Goal: Use online tool/utility: Use online tool/utility

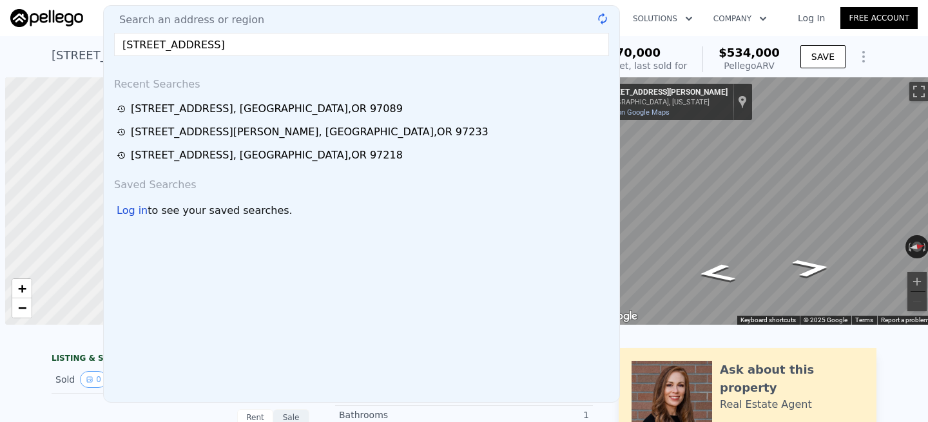
scroll to position [0, 5]
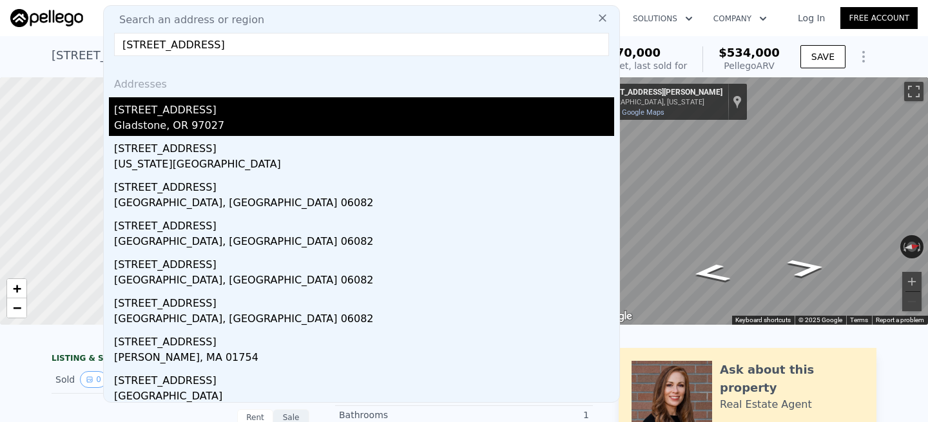
click at [157, 113] on div "[STREET_ADDRESS]" at bounding box center [364, 107] width 500 height 21
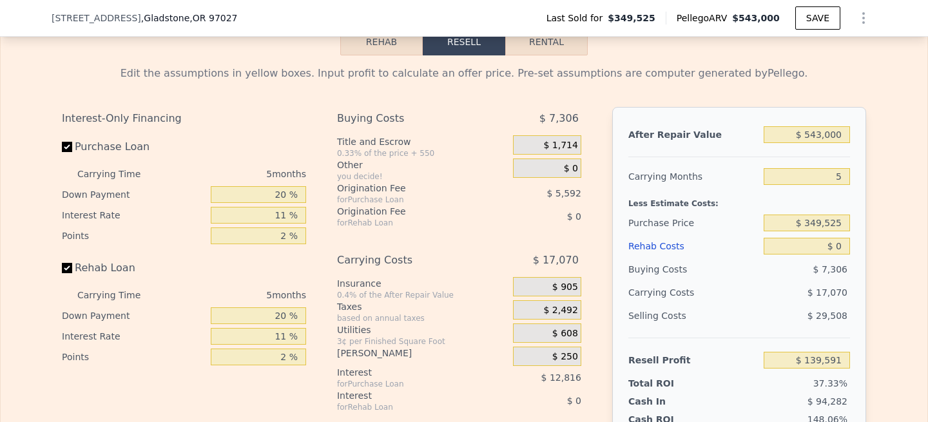
scroll to position [1830, 0]
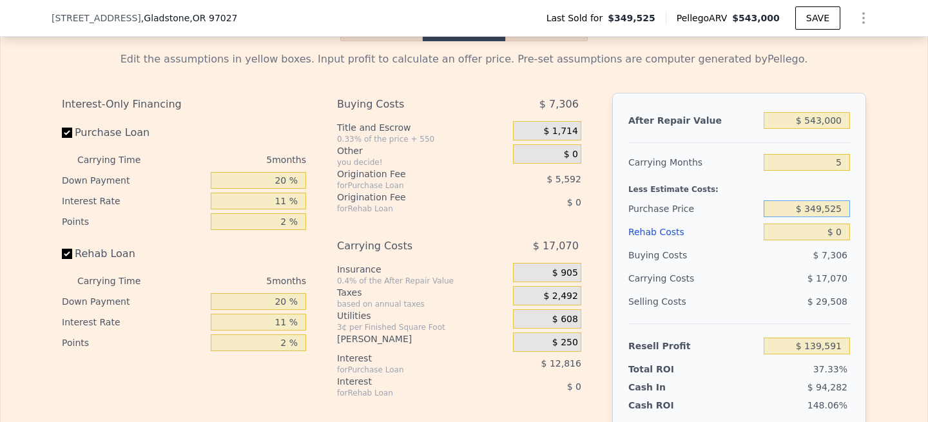
click at [822, 208] on input "$ 349,525" at bounding box center [807, 208] width 86 height 17
type input "$ 325,525"
click at [864, 219] on div "After Repair Value $ 543,000 Carrying Months 5 Less Estimate Costs: Purchase Pr…" at bounding box center [739, 272] width 254 height 358
type input "$ 164,935"
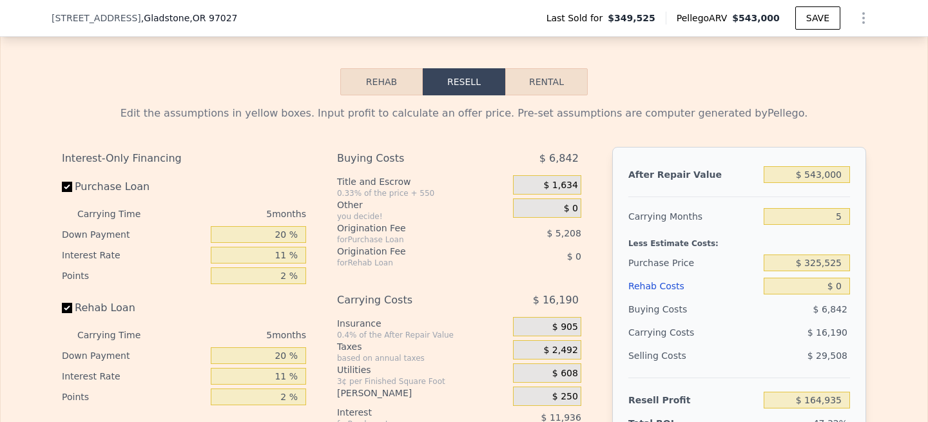
scroll to position [1780, 0]
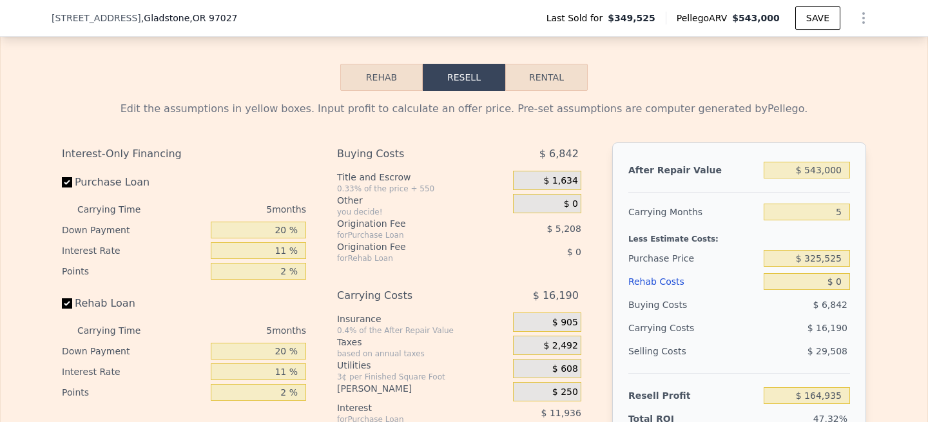
click at [566, 86] on button "Rental" at bounding box center [546, 77] width 82 height 27
select select "30"
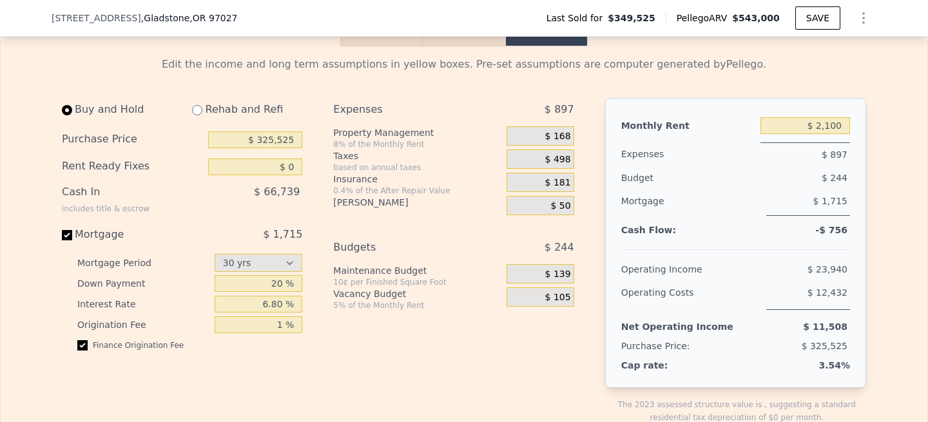
scroll to position [1826, 0]
click at [829, 124] on input "$ 2,100" at bounding box center [805, 124] width 90 height 17
type input "$ 4,000"
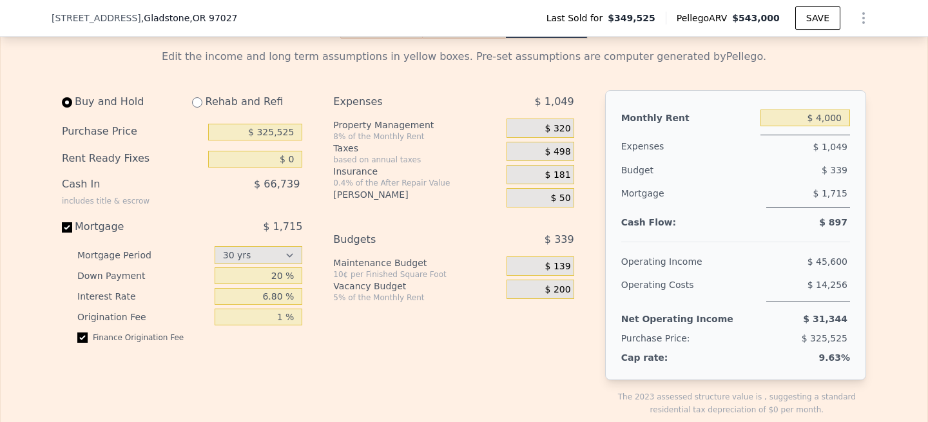
scroll to position [1833, 0]
click at [198, 102] on input "radio" at bounding box center [197, 102] width 10 height 10
radio input "true"
type input "$ 2,750"
select select "30"
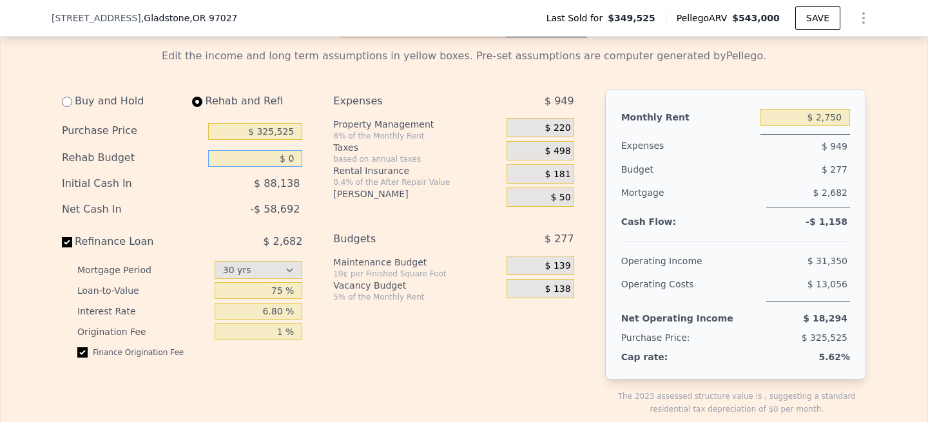
click at [289, 158] on input "$ 0" at bounding box center [255, 158] width 94 height 17
type input "$ 140,000"
click at [307, 169] on div "Buy and Hold Rehab and Refi Purchase Price $ 325,525 Rehab Budget $ 140,000 Ini…" at bounding box center [187, 263] width 251 height 347
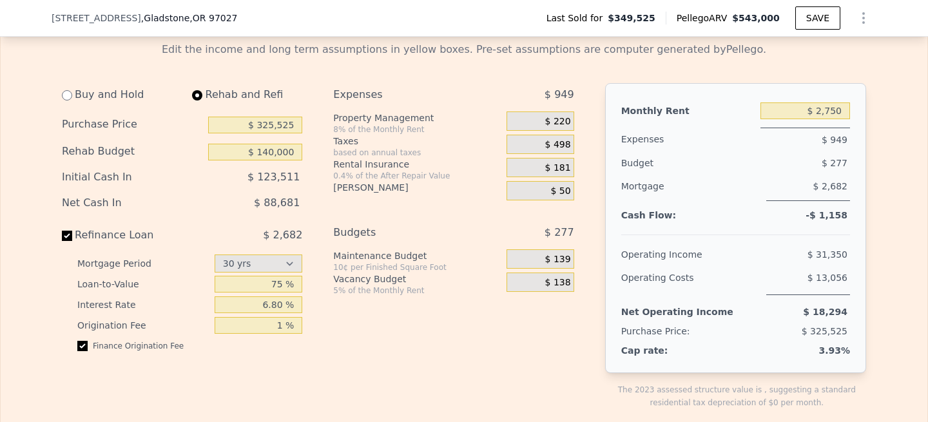
scroll to position [1843, 0]
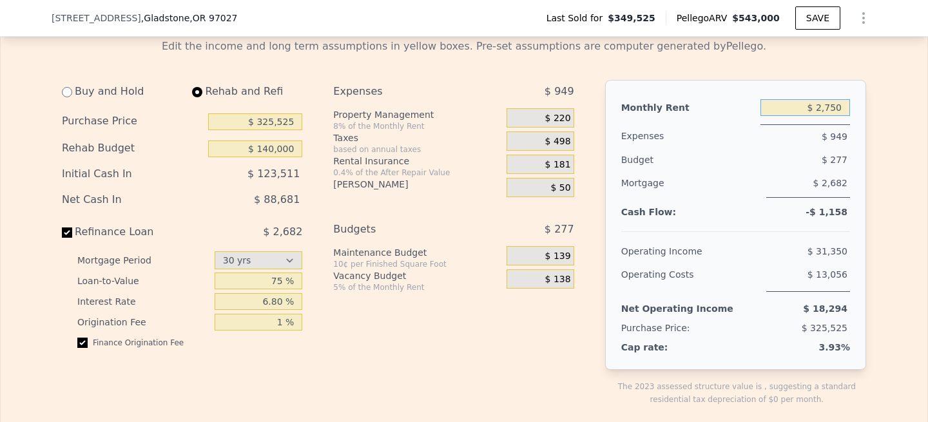
click at [827, 106] on input "$ 2,750" at bounding box center [805, 107] width 90 height 17
click at [829, 106] on input "$ 2,750" at bounding box center [805, 107] width 90 height 17
drag, startPoint x: 842, startPoint y: 108, endPoint x: 819, endPoint y: 108, distance: 23.2
click at [819, 108] on input "$ 2,750" at bounding box center [805, 107] width 90 height 17
type input "$ 4,000"
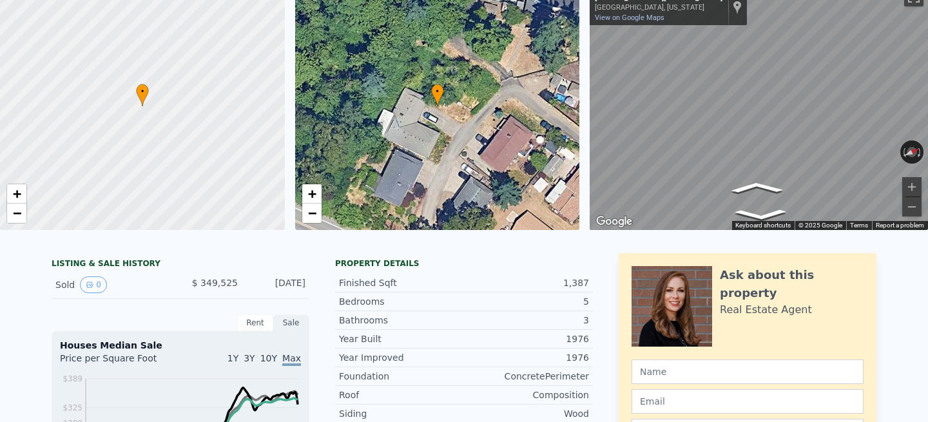
scroll to position [0, 0]
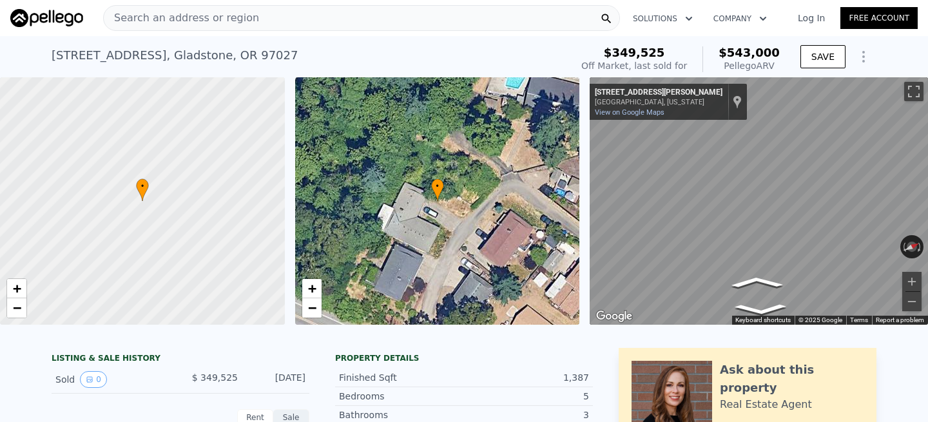
click at [250, 13] on div "Search an address or region" at bounding box center [361, 18] width 517 height 26
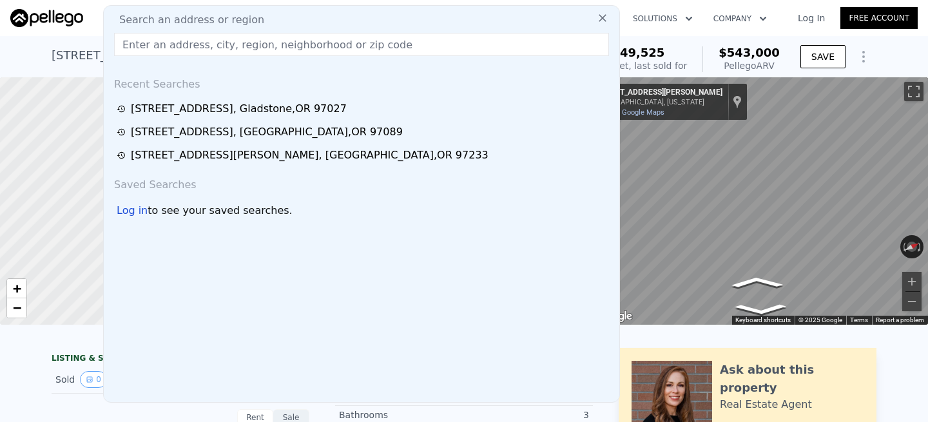
type input "[STREET_ADDRESS][PERSON_NAME]"
select select "30"
checkbox input "true"
type input "$ 0"
type input "$ 2,100"
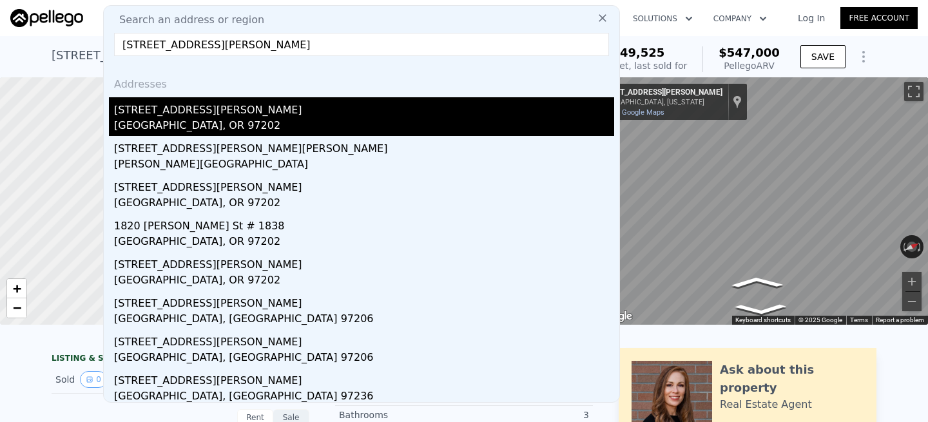
click at [179, 117] on div "[STREET_ADDRESS][PERSON_NAME]" at bounding box center [364, 107] width 500 height 21
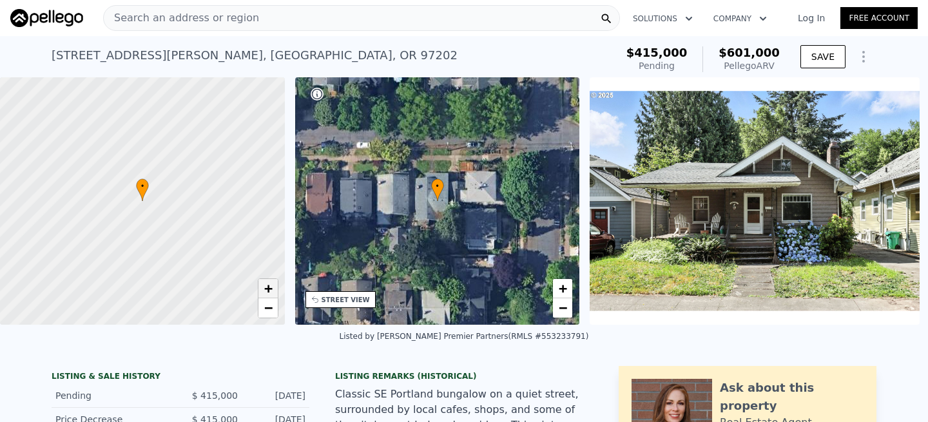
click at [267, 284] on span "+" at bounding box center [268, 288] width 8 height 16
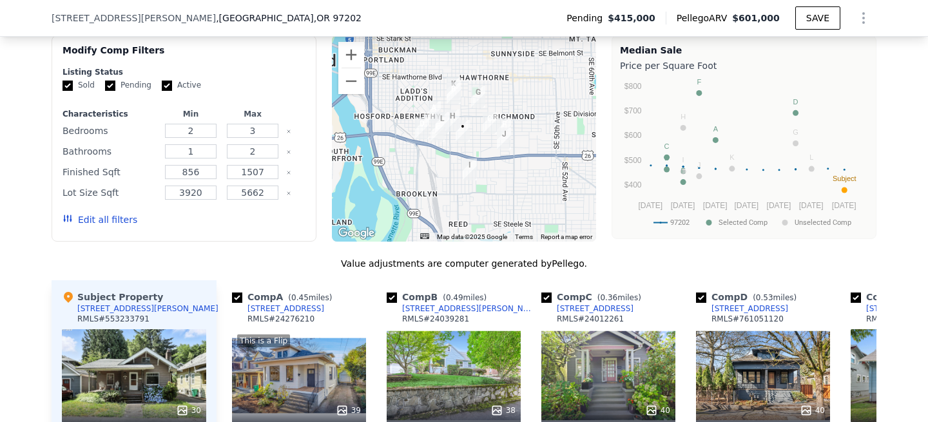
scroll to position [1181, 0]
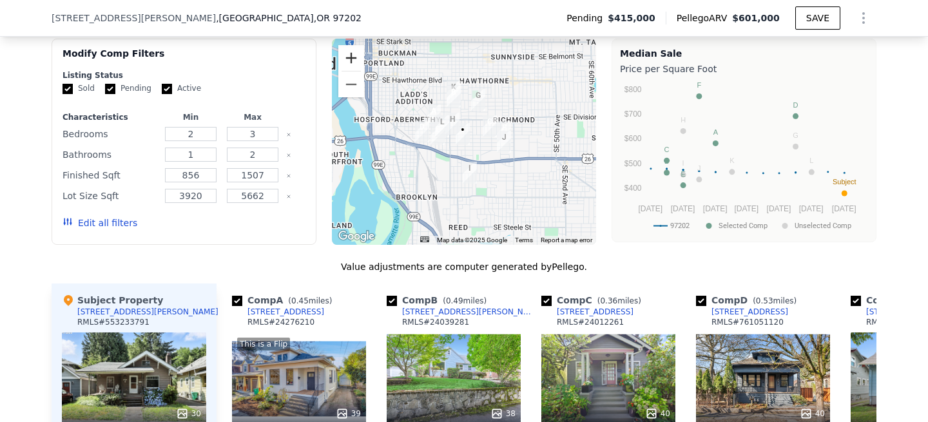
click at [351, 55] on button "Zoom in" at bounding box center [351, 58] width 26 height 26
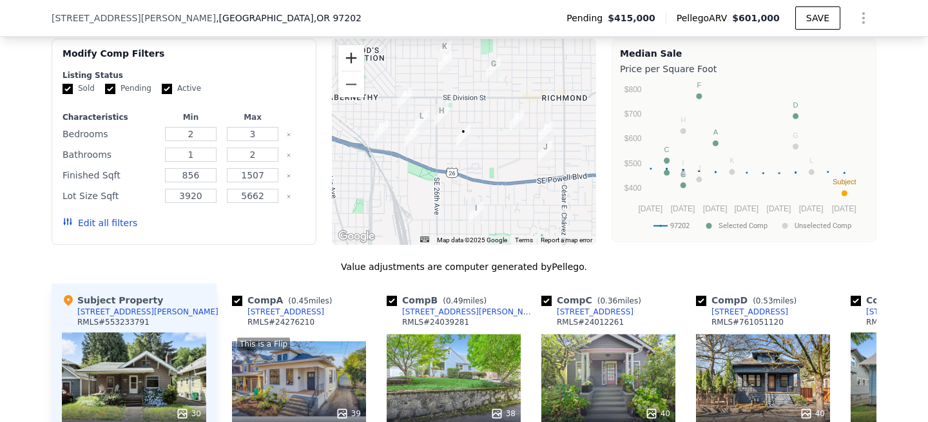
click at [351, 55] on button "Zoom in" at bounding box center [351, 58] width 26 height 26
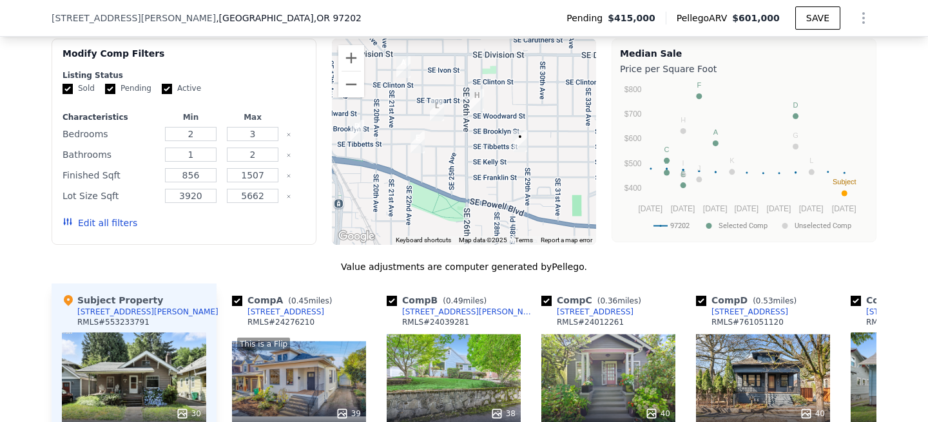
drag, startPoint x: 407, startPoint y: 142, endPoint x: 482, endPoint y: 149, distance: 75.7
click at [482, 148] on div at bounding box center [464, 142] width 265 height 206
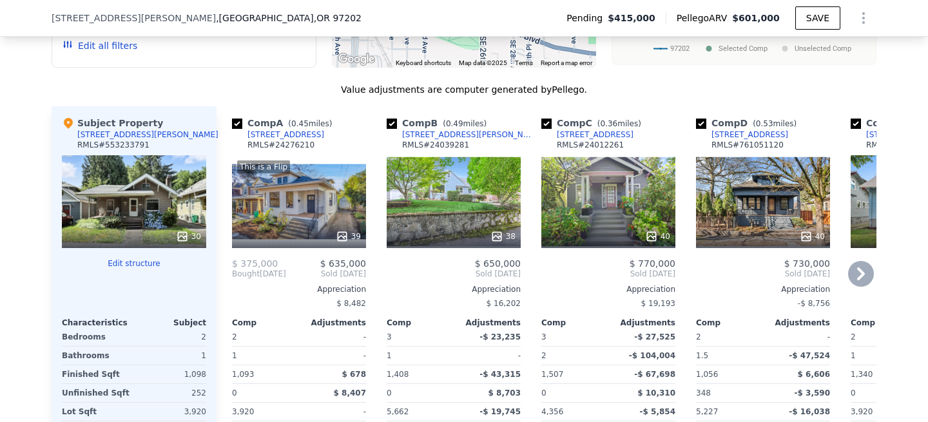
scroll to position [1376, 0]
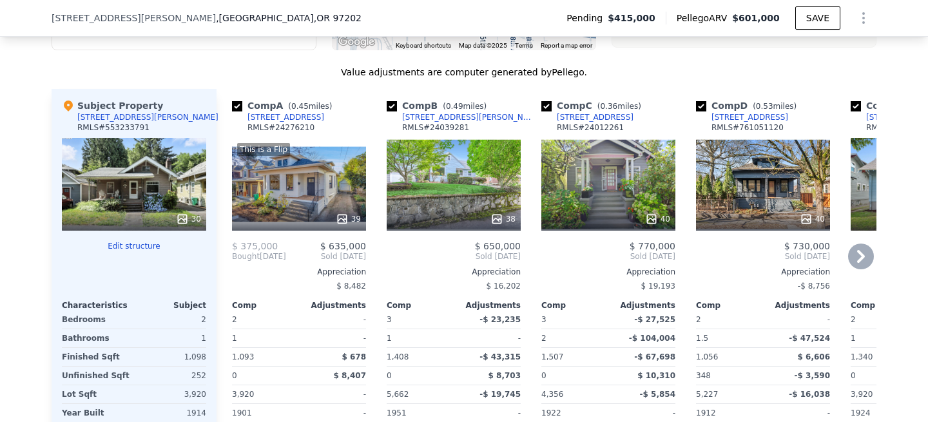
click at [298, 174] on div "This is a Flip 39" at bounding box center [299, 184] width 134 height 93
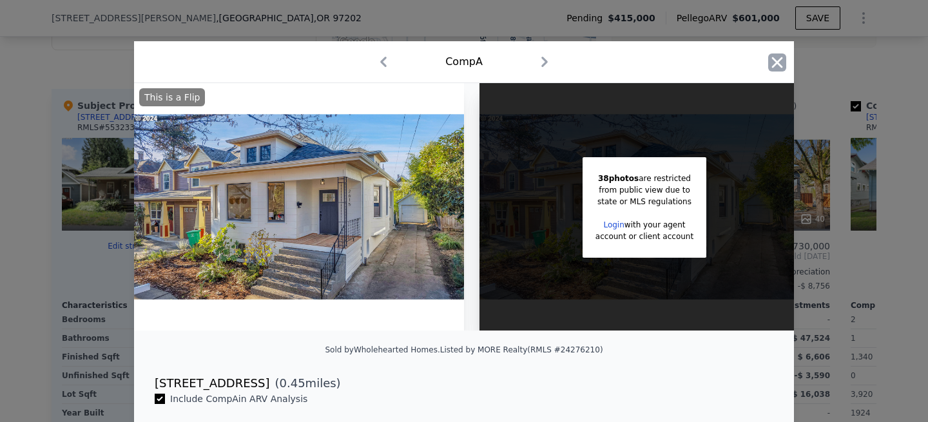
click at [775, 62] on icon "button" at bounding box center [777, 62] width 11 height 11
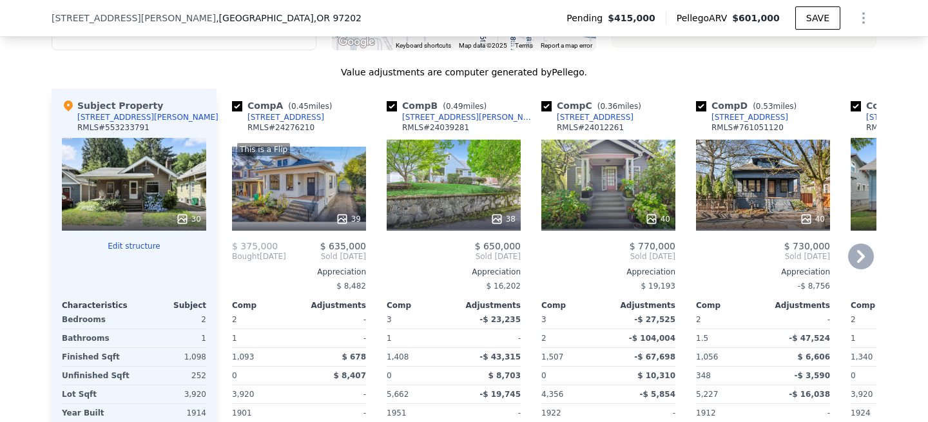
click at [295, 222] on div "39" at bounding box center [299, 219] width 123 height 13
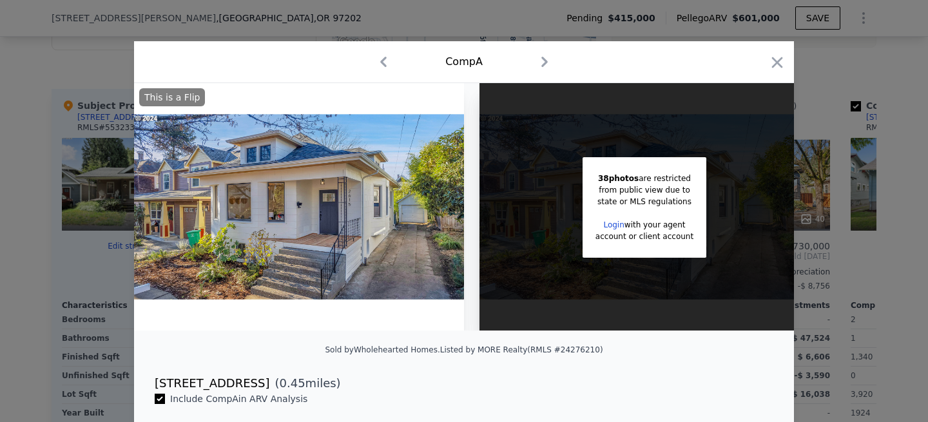
click at [613, 225] on link "Login" at bounding box center [613, 224] width 21 height 9
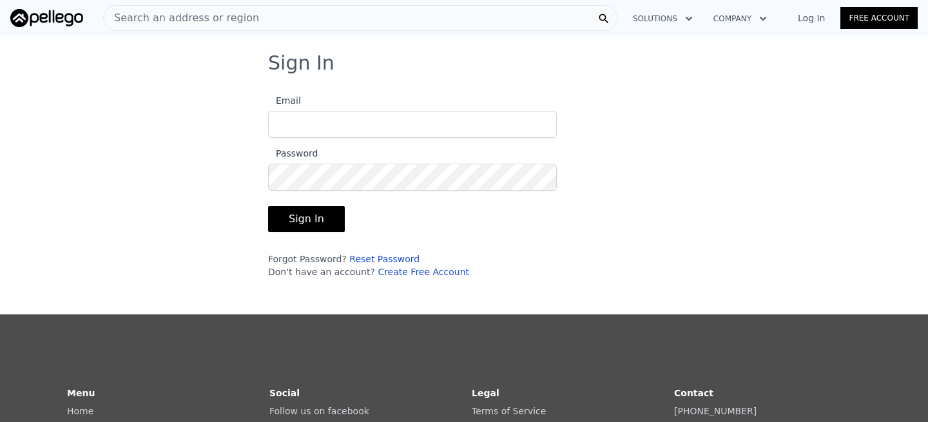
type input "[EMAIL_ADDRESS][DOMAIN_NAME]"
click at [312, 216] on button "Sign In" at bounding box center [306, 219] width 77 height 26
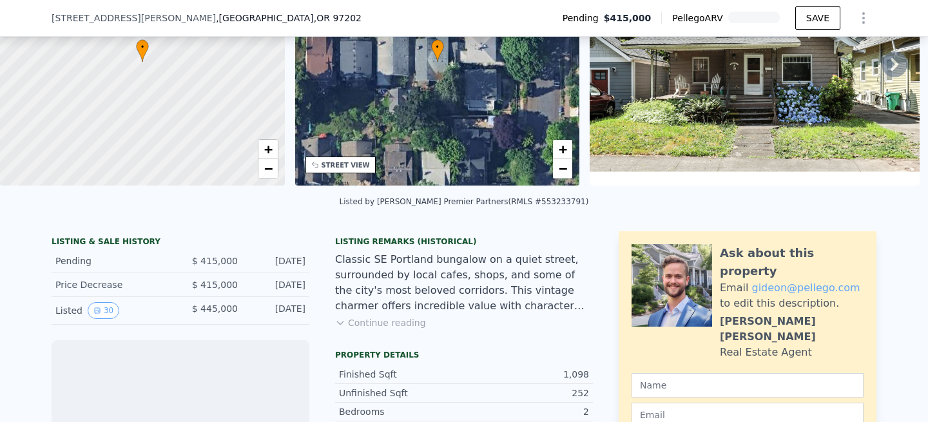
scroll to position [244, 0]
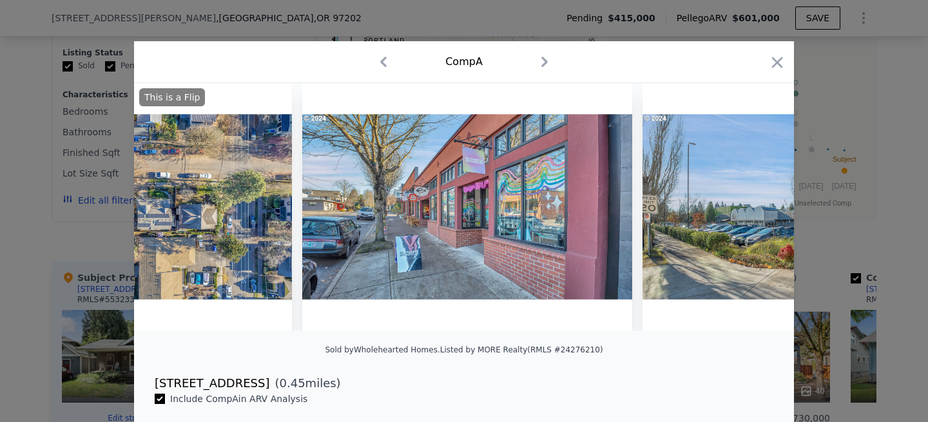
scroll to position [0, 12091]
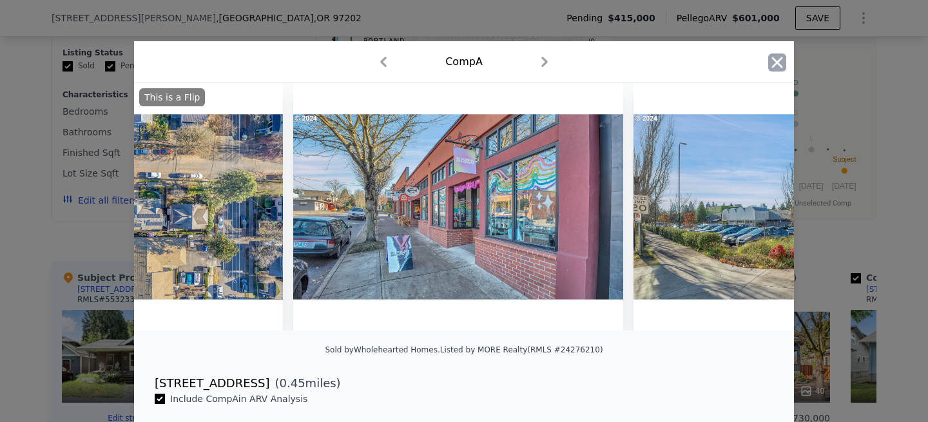
click at [780, 65] on icon "button" at bounding box center [777, 62] width 11 height 11
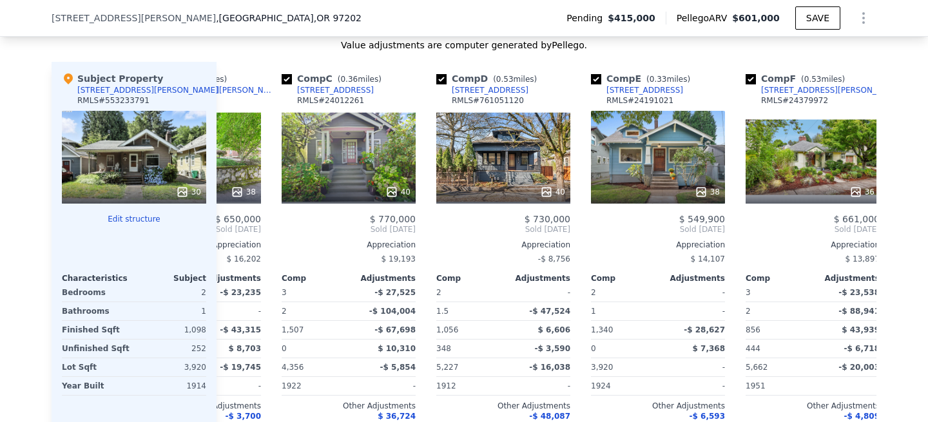
scroll to position [0, 262]
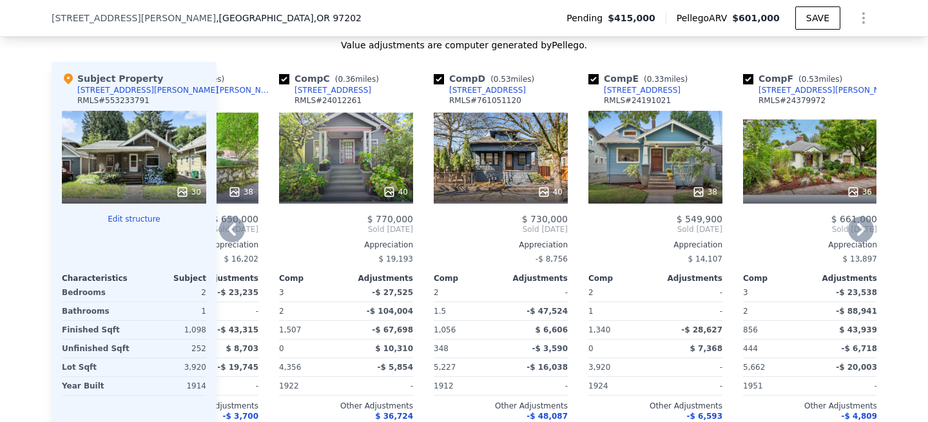
click at [646, 168] on div "38" at bounding box center [655, 157] width 134 height 93
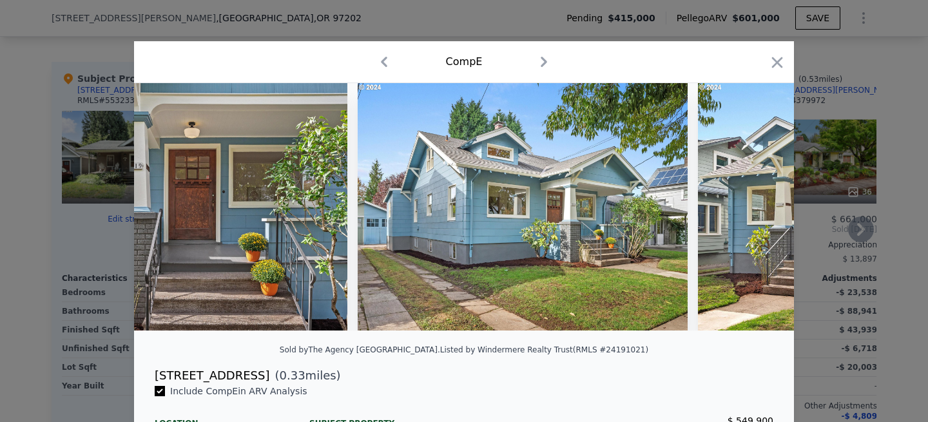
scroll to position [0, 1852]
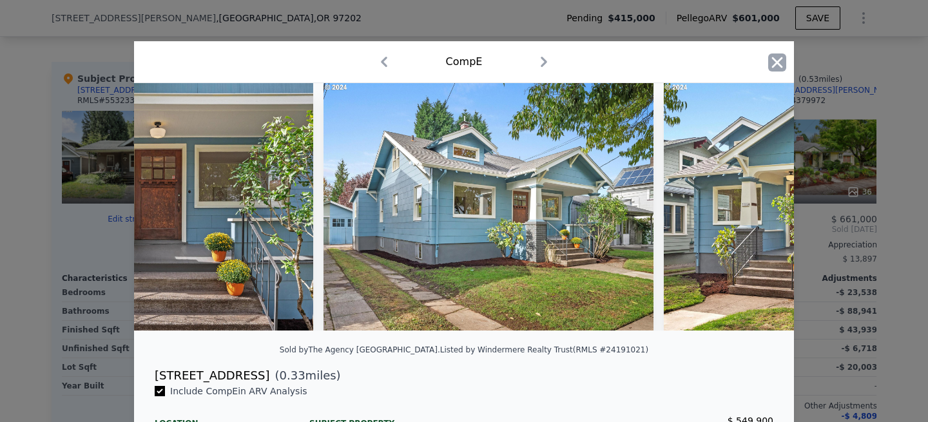
click at [775, 63] on icon "button" at bounding box center [777, 62] width 18 height 18
